Goal: Task Accomplishment & Management: Use online tool/utility

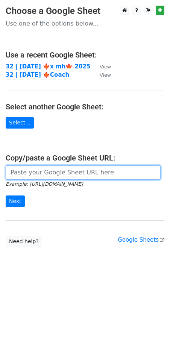
click at [74, 171] on input "url" at bounding box center [83, 172] width 155 height 14
paste input "https://docs.google.com/spreadsheets/d/1w1lZlYzSb7YrWOPOwzVaHYn0DtsKzfRaNNNoi37…"
type input "https://docs.google.com/spreadsheets/d/1w1lZlYzSb7YrWOPOwzVaHYn0DtsKzfRaNNNoi37…"
click at [6, 196] on input "Next" at bounding box center [15, 202] width 19 height 12
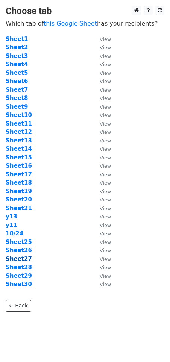
click at [18, 258] on strong "Sheet27" at bounding box center [19, 259] width 26 height 7
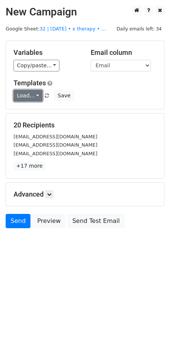
click at [22, 94] on link "Load..." at bounding box center [28, 96] width 29 height 12
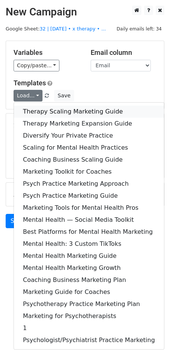
click at [56, 110] on link "Therapy Scaling Marketing Guide" at bounding box center [89, 112] width 150 height 12
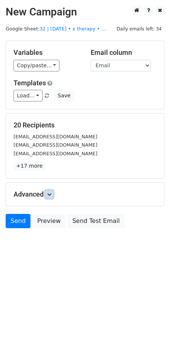
click at [51, 196] on link at bounding box center [49, 194] width 8 height 8
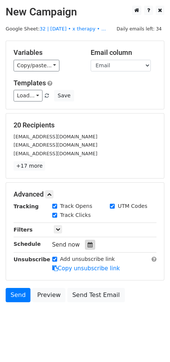
click at [88, 242] on icon at bounding box center [90, 244] width 5 height 5
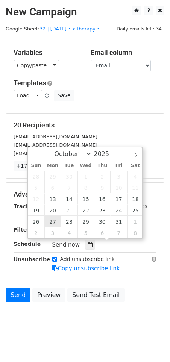
type input "2025-10-27 12:00"
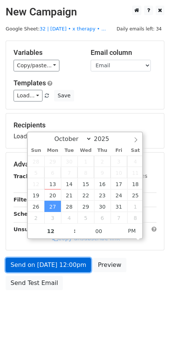
click at [49, 261] on link "Send on Oct 27 at 12:00pm" at bounding box center [48, 265] width 85 height 14
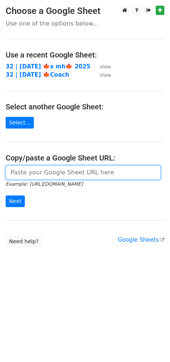
click at [89, 171] on input "url" at bounding box center [83, 172] width 155 height 14
paste input "[URL][DOMAIN_NAME]"
type input "[URL][DOMAIN_NAME]"
click at [6, 196] on input "Next" at bounding box center [15, 202] width 19 height 12
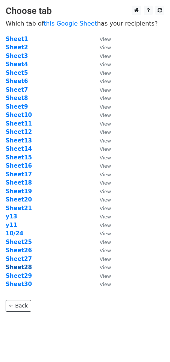
click at [12, 268] on strong "Sheet28" at bounding box center [19, 267] width 26 height 7
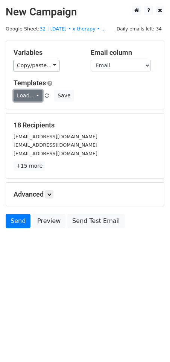
click at [24, 92] on link "Load..." at bounding box center [28, 96] width 29 height 12
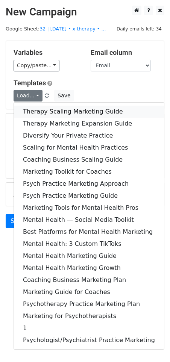
click at [49, 109] on link "Therapy Scaling Marketing Guide" at bounding box center [89, 112] width 150 height 12
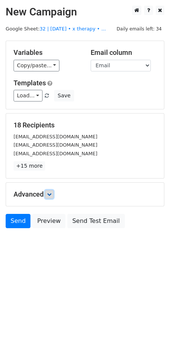
click at [50, 193] on icon at bounding box center [49, 194] width 5 height 5
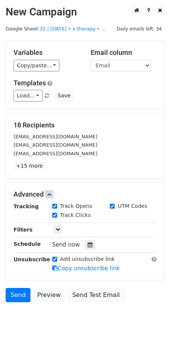
click at [86, 252] on div "Tracking Track Opens UTM Codes Track Clicks Filters Only include spreadsheet ro…" at bounding box center [85, 237] width 143 height 70
click at [88, 240] on div at bounding box center [90, 245] width 10 height 10
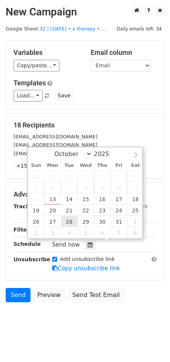
type input "2025-10-28 12:00"
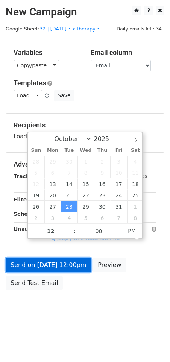
click at [55, 268] on link "Send on Oct 28 at 12:00pm" at bounding box center [48, 265] width 85 height 14
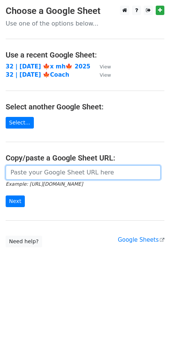
click at [52, 167] on input "url" at bounding box center [83, 172] width 155 height 14
paste input "https://docs.google.com/spreadsheets/d/1w1lZlYzSb7YrWOPOwzVaHYn0DtsKzfRaNNNoi37…"
type input "https://docs.google.com/spreadsheets/d/1w1lZlYzSb7YrWOPOwzVaHYn0DtsKzfRaNNNoi37…"
click at [6, 196] on input "Next" at bounding box center [15, 202] width 19 height 12
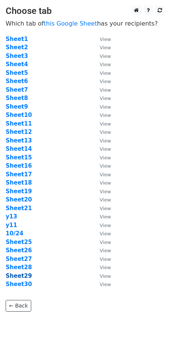
click at [20, 273] on strong "Sheet29" at bounding box center [19, 276] width 26 height 7
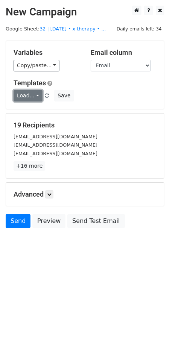
click at [31, 96] on link "Load..." at bounding box center [28, 96] width 29 height 12
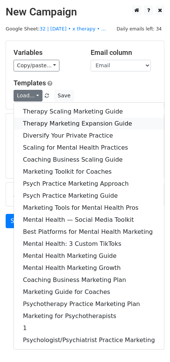
click at [44, 120] on link "Therapy Marketing Expansion Guide" at bounding box center [89, 124] width 150 height 12
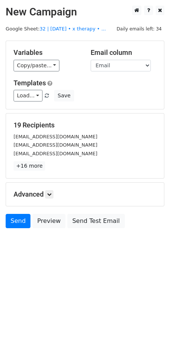
click at [53, 199] on div "Advanced Tracking Track Opens UTM Codes Track Clicks Filters Only include sprea…" at bounding box center [85, 194] width 158 height 23
click at [49, 194] on icon at bounding box center [49, 194] width 5 height 5
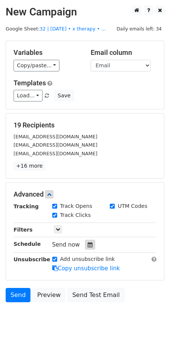
click at [88, 243] on icon at bounding box center [90, 244] width 5 height 5
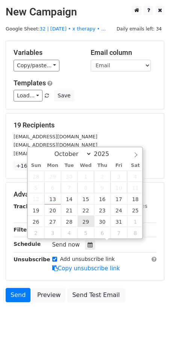
type input "2025-10-29 12:00"
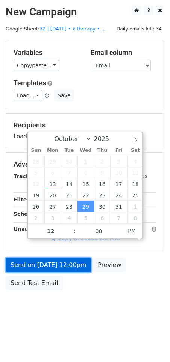
click at [64, 265] on link "Send on Oct 29 at 12:00pm" at bounding box center [48, 265] width 85 height 14
